Goal: Information Seeking & Learning: Learn about a topic

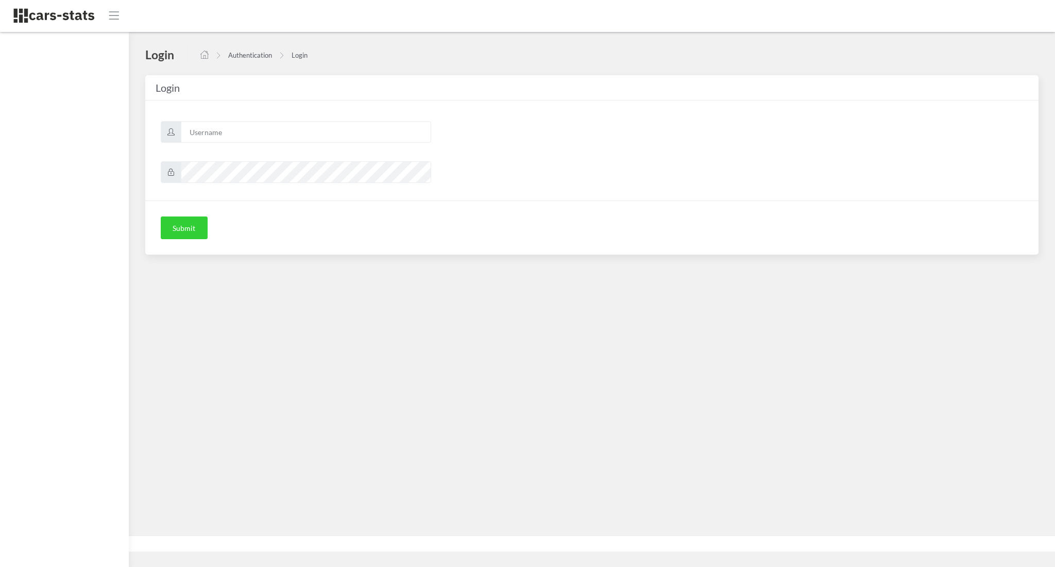
scroll to position [10, 10]
type input "awt"
click at [165, 238] on button "Submit" at bounding box center [184, 227] width 47 height 23
type input "awt"
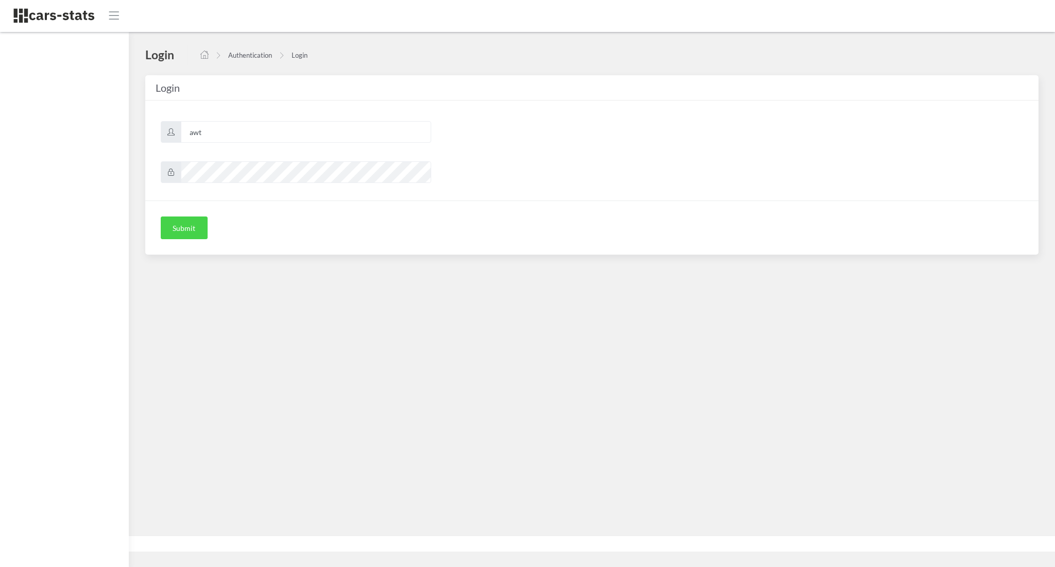
click at [183, 226] on button "Submit" at bounding box center [184, 227] width 47 height 23
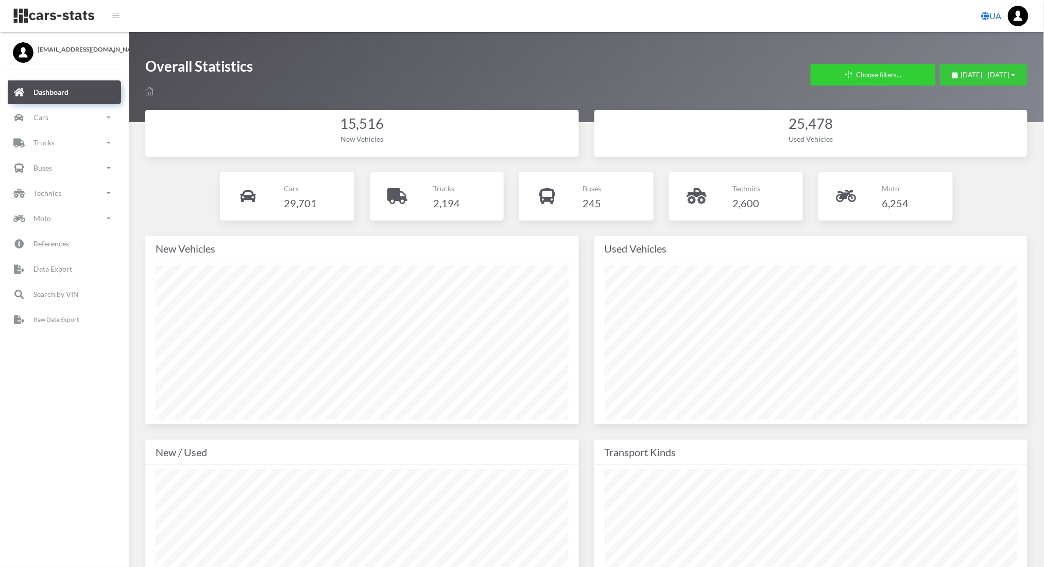
click at [953, 79] on div "July 30, 2025 - August 29, 2025" at bounding box center [984, 75] width 63 height 10
click at [965, 138] on li "This Month" at bounding box center [979, 140] width 72 height 16
click at [60, 123] on link "Cars" at bounding box center [64, 118] width 113 height 24
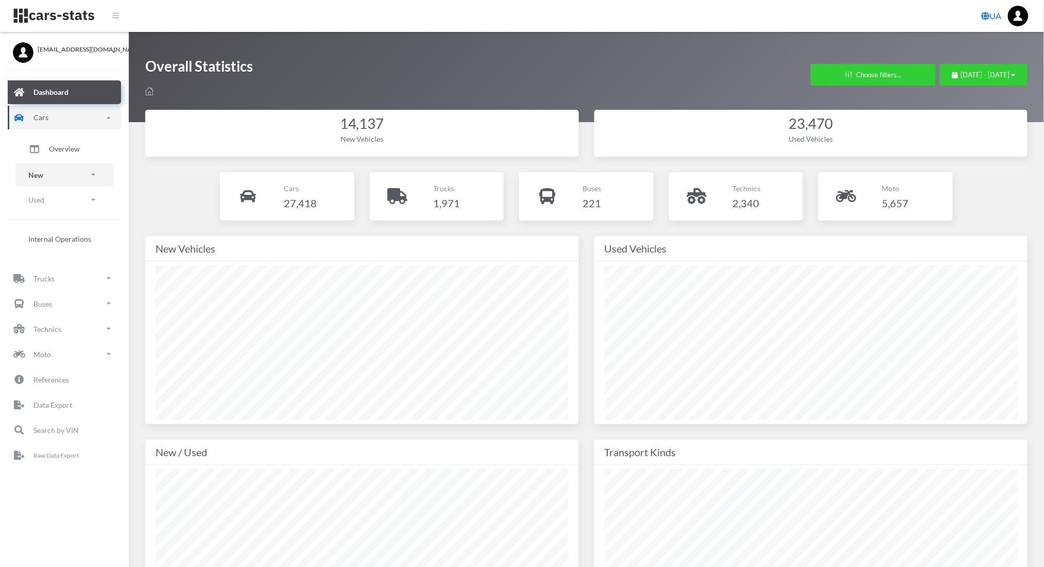
click at [59, 167] on link "New" at bounding box center [64, 174] width 98 height 23
click at [61, 207] on span "Brands" at bounding box center [60, 203] width 23 height 11
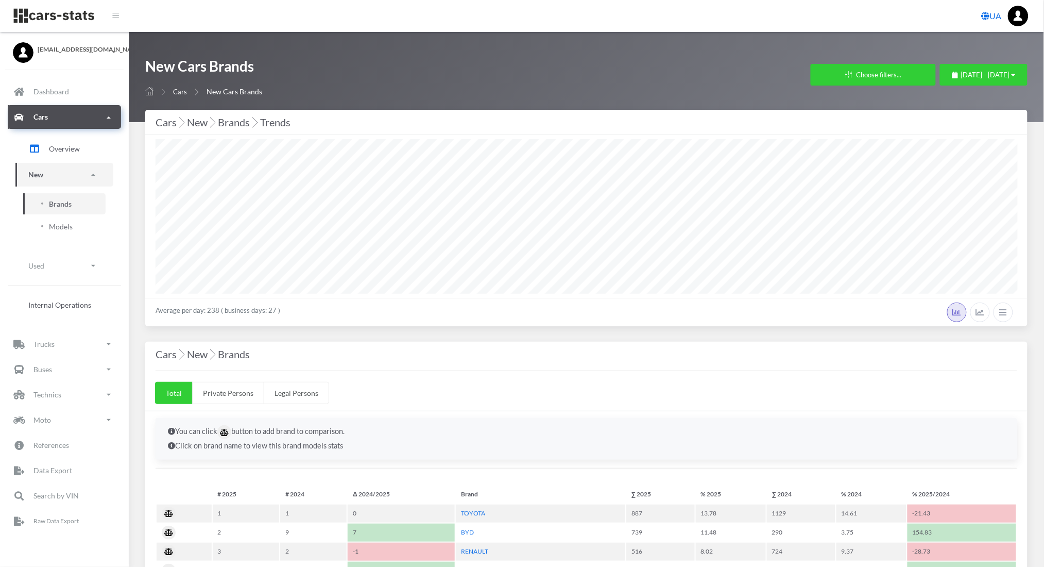
scroll to position [10, 10]
select select "25"
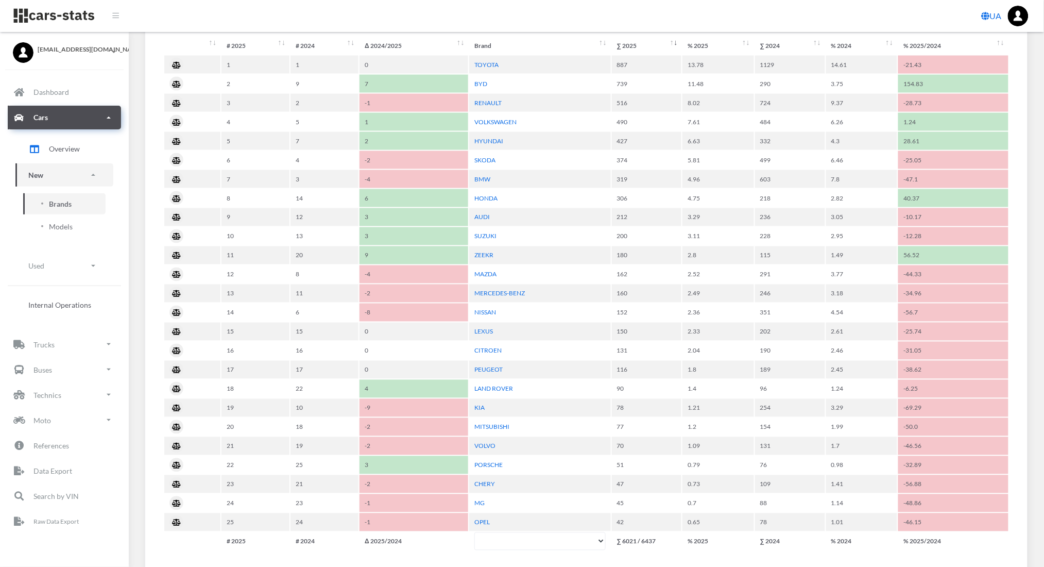
scroll to position [506, 0]
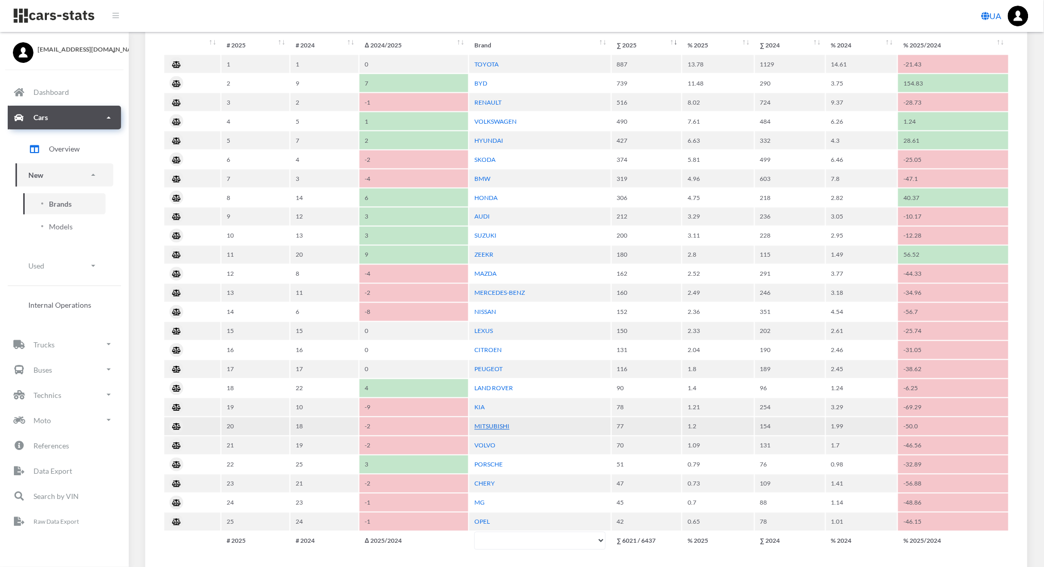
drag, startPoint x: 496, startPoint y: 416, endPoint x: 489, endPoint y: 414, distance: 7.2
click at [489, 422] on link "MITSUBISHI" at bounding box center [492, 426] width 35 height 8
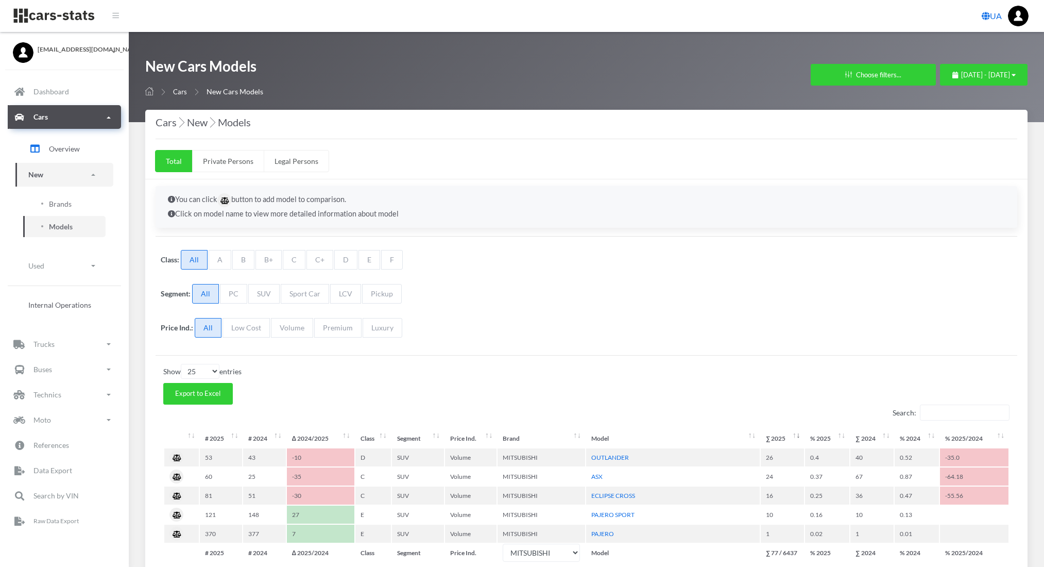
select select "25"
select select "MITSUBISHI"
